Goal: Information Seeking & Learning: Understand process/instructions

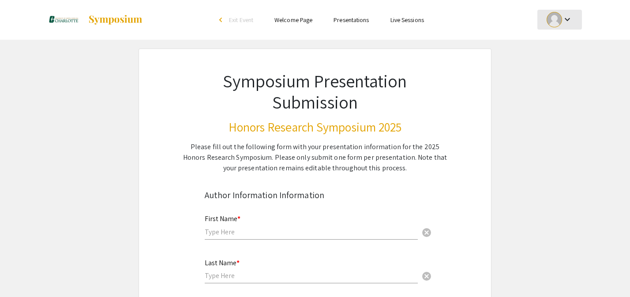
click at [558, 20] on div at bounding box center [554, 19] width 15 height 15
click at [561, 45] on button "My Account" at bounding box center [565, 43] width 54 height 21
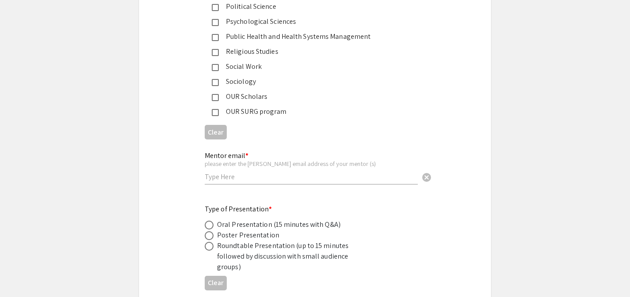
scroll to position [1510, 0]
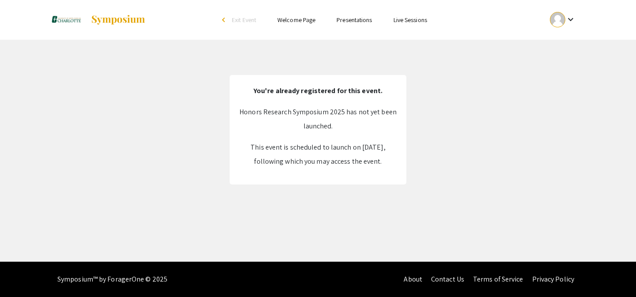
click at [353, 22] on link "Presentations" at bounding box center [353, 20] width 35 height 8
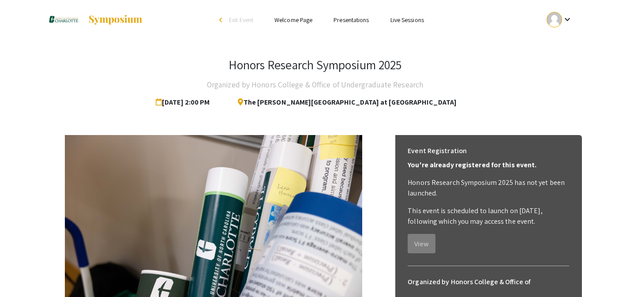
click at [356, 18] on link "Presentations" at bounding box center [351, 20] width 35 height 8
click at [407, 21] on link "Live Sessions" at bounding box center [408, 20] width 34 height 8
click at [298, 20] on link "Welcome Page" at bounding box center [294, 20] width 38 height 8
click at [288, 20] on link "Welcome Page" at bounding box center [294, 20] width 38 height 8
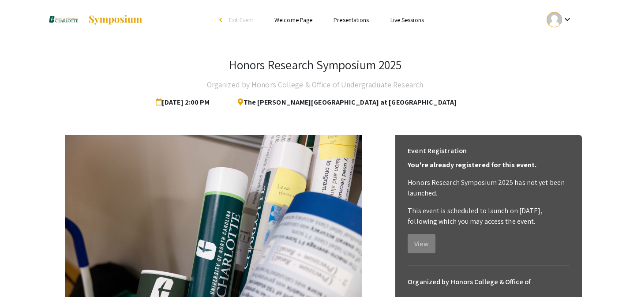
click at [288, 20] on link "Welcome Page" at bounding box center [294, 20] width 38 height 8
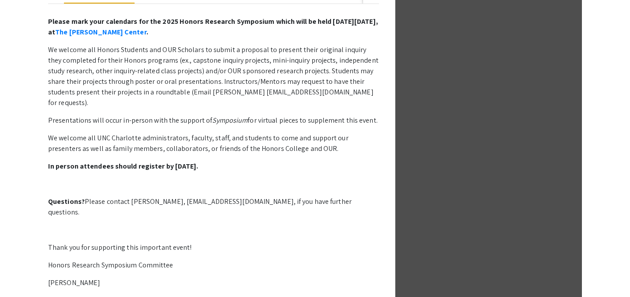
scroll to position [211, 0]
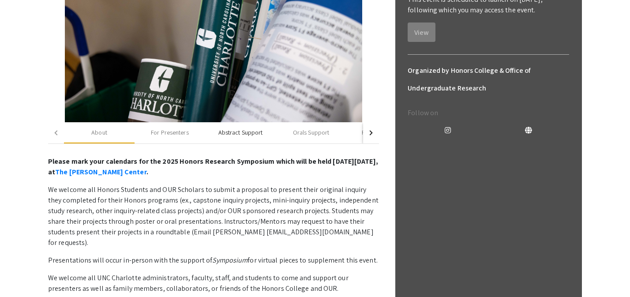
click at [238, 134] on div "Abstract Support" at bounding box center [241, 132] width 45 height 9
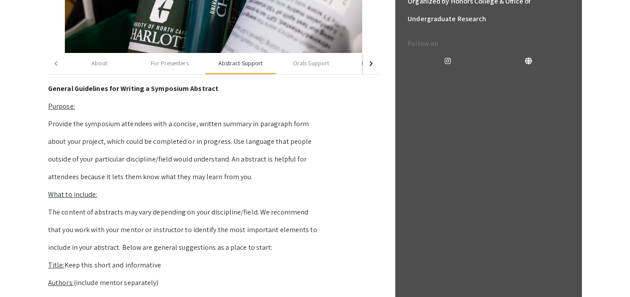
scroll to position [281, 0]
click at [177, 64] on div "For Presenters" at bounding box center [170, 62] width 38 height 9
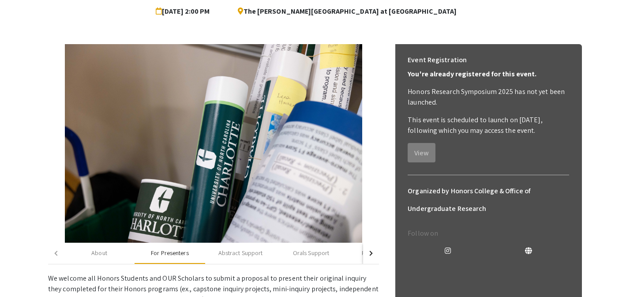
scroll to position [245, 0]
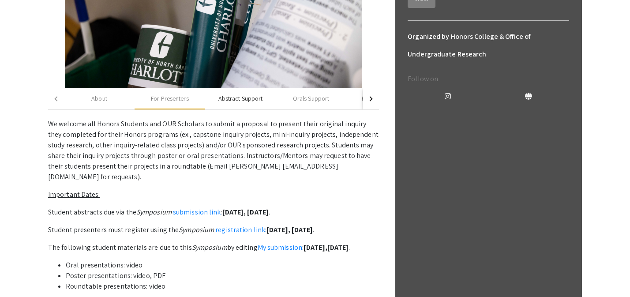
click at [232, 103] on div "Abstract Support" at bounding box center [240, 98] width 71 height 21
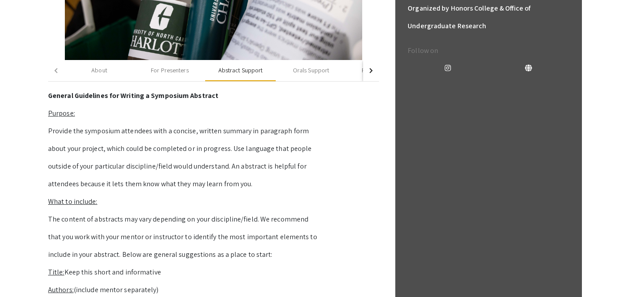
scroll to position [256, 0]
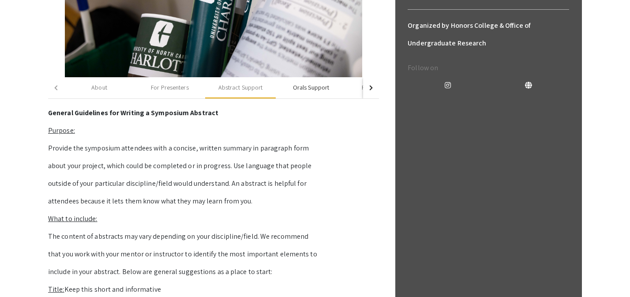
click at [298, 84] on div "Orals Support" at bounding box center [311, 87] width 36 height 9
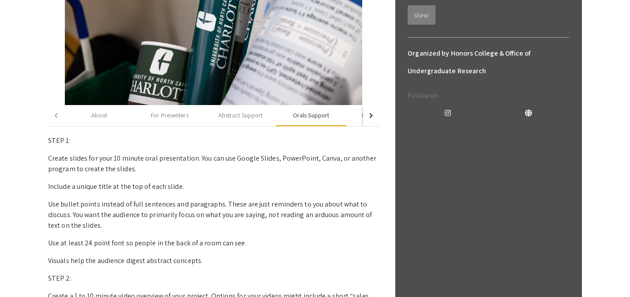
scroll to position [209, 0]
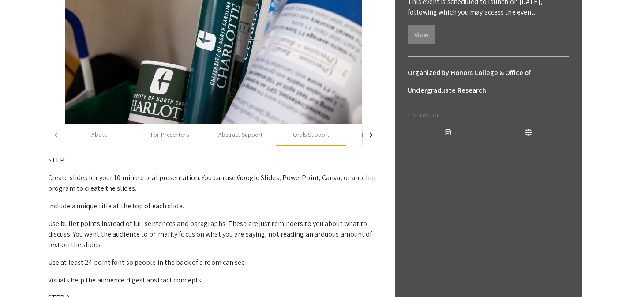
click at [372, 136] on button "button" at bounding box center [371, 134] width 16 height 21
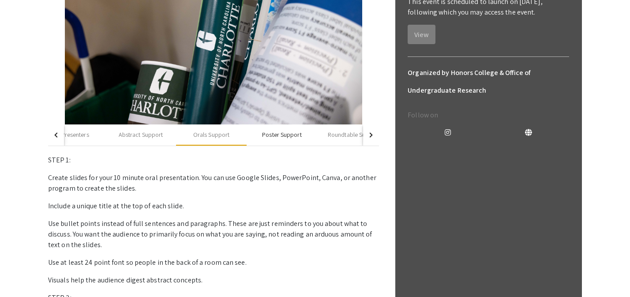
click at [278, 129] on div "Poster Support" at bounding box center [282, 134] width 71 height 21
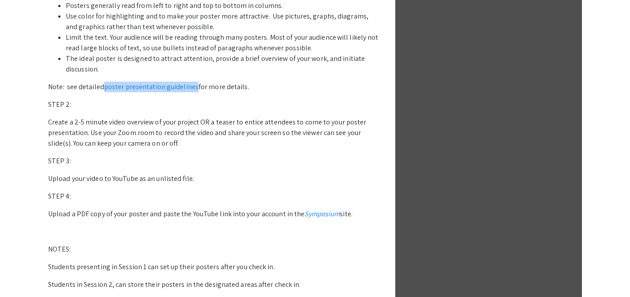
scroll to position [478, 0]
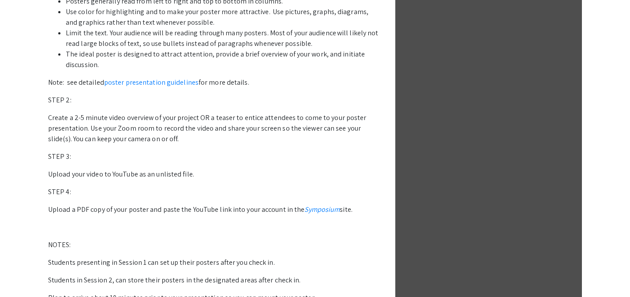
click at [206, 171] on p "Upload your video to YouTube as an unlisted file." at bounding box center [213, 174] width 331 height 11
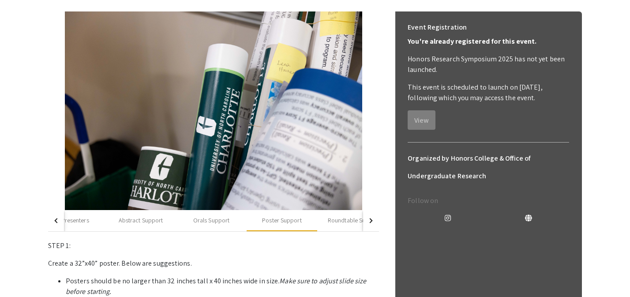
scroll to position [128, 0]
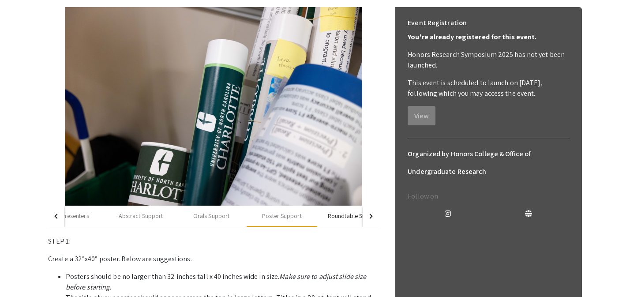
click at [337, 219] on div "Roundtable Support" at bounding box center [354, 215] width 53 height 9
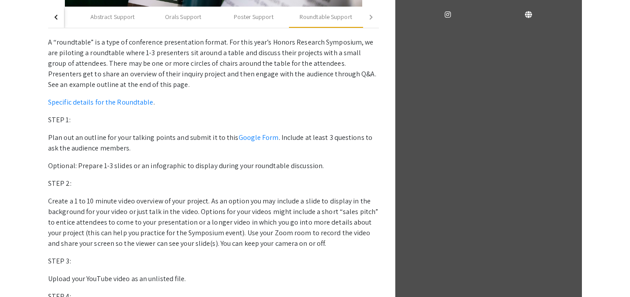
scroll to position [328, 0]
click at [250, 21] on div "Poster Support" at bounding box center [254, 16] width 71 height 21
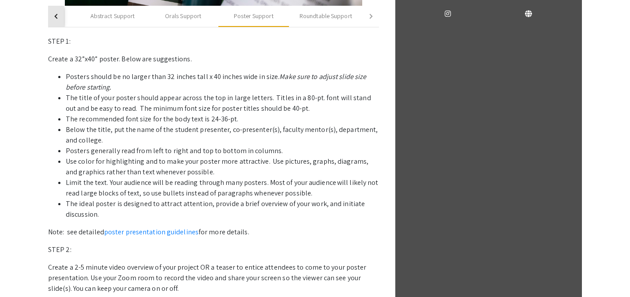
click at [56, 21] on button "button" at bounding box center [56, 16] width 16 height 21
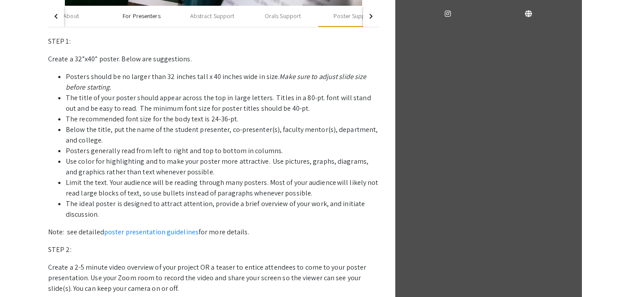
click at [150, 19] on div "For Presenters" at bounding box center [142, 15] width 38 height 9
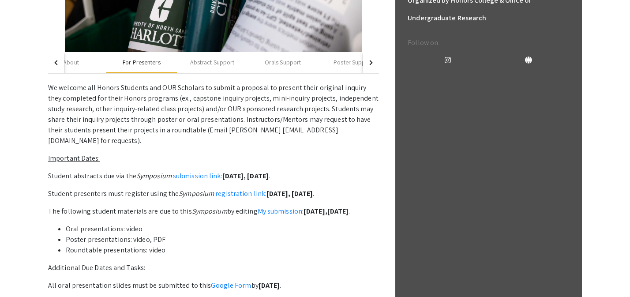
scroll to position [233, 0]
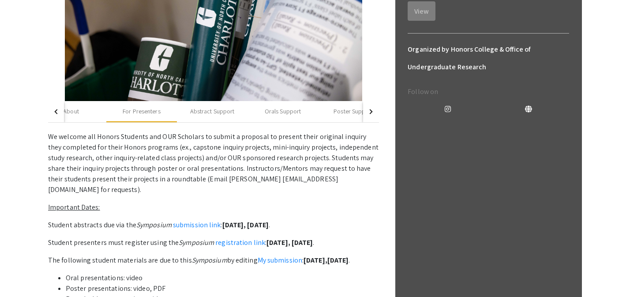
click at [61, 117] on button "button" at bounding box center [56, 111] width 16 height 21
click at [87, 113] on div "About" at bounding box center [99, 111] width 71 height 21
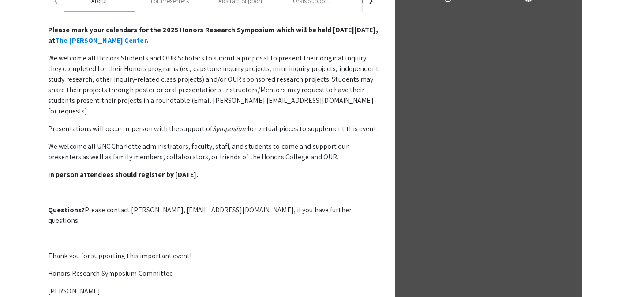
scroll to position [344, 0]
